Goal: Information Seeking & Learning: Find specific page/section

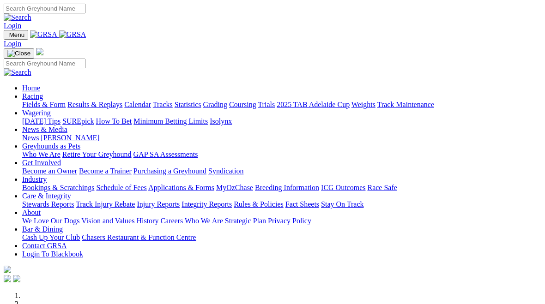
click at [37, 101] on link "Fields & Form" at bounding box center [43, 105] width 43 height 8
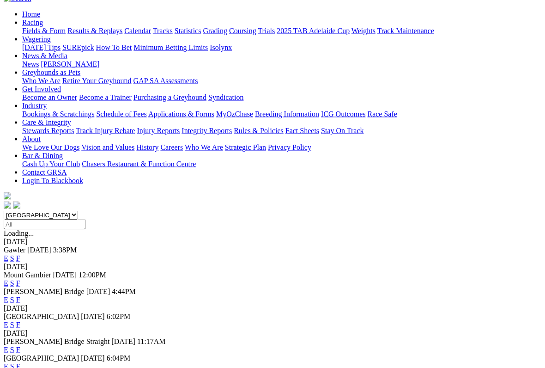
scroll to position [94, 0]
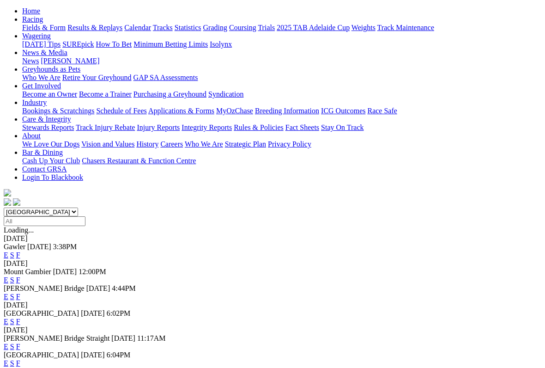
click at [20, 304] on link "F" at bounding box center [18, 321] width 4 height 8
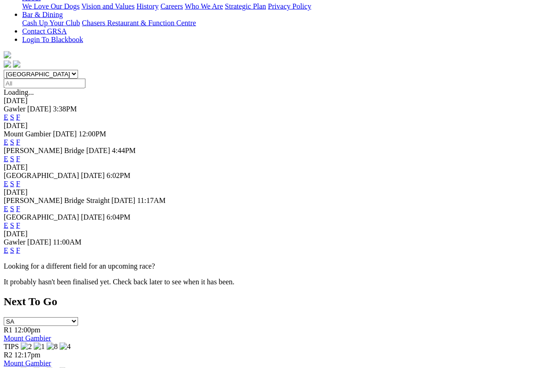
scroll to position [219, 0]
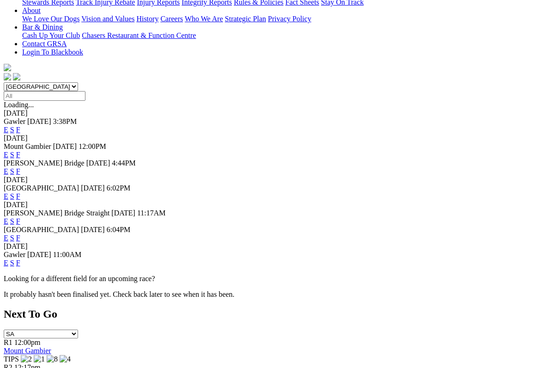
click at [20, 234] on link "F" at bounding box center [18, 238] width 4 height 8
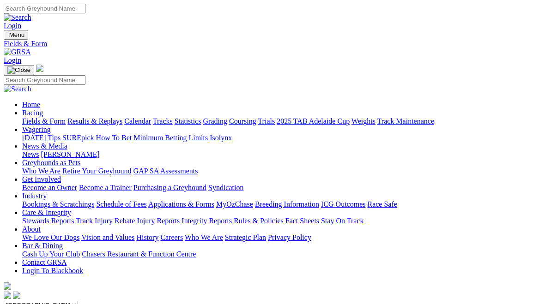
scroll to position [245, 0]
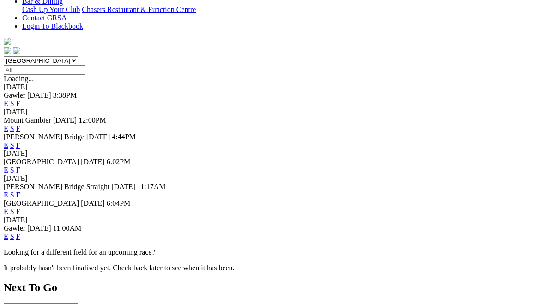
click at [20, 233] on link "F" at bounding box center [18, 237] width 4 height 8
